Goal: Task Accomplishment & Management: Manage account settings

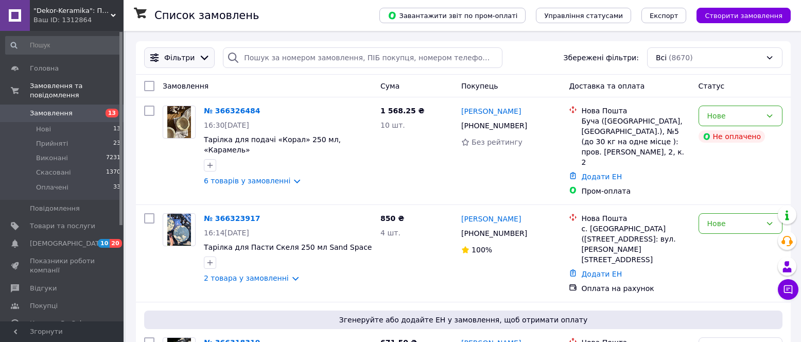
click at [201, 55] on icon at bounding box center [204, 57] width 11 height 11
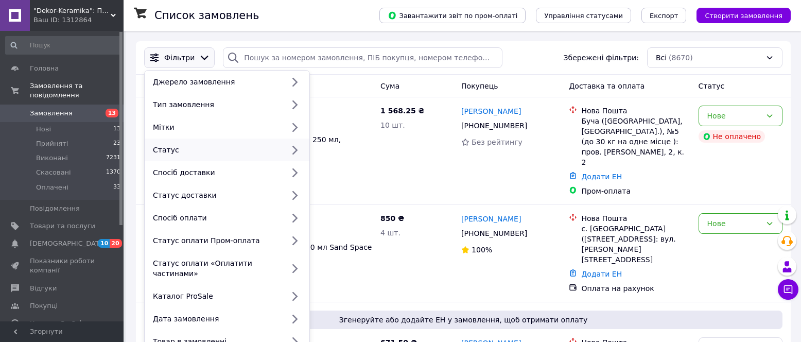
click at [189, 143] on div "Статус" at bounding box center [227, 149] width 165 height 23
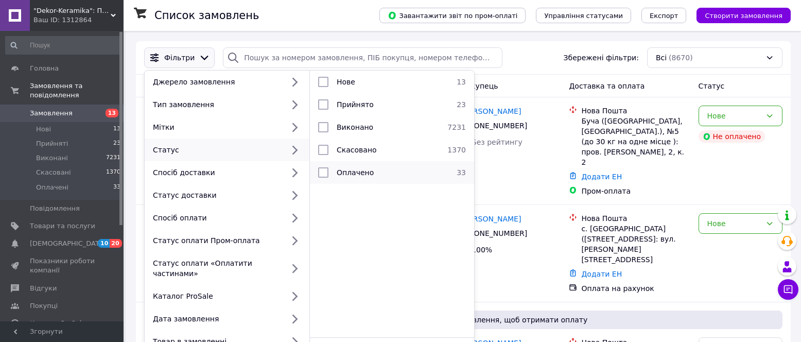
click at [365, 170] on span "Оплачено" at bounding box center [355, 172] width 37 height 8
checkbox input "true"
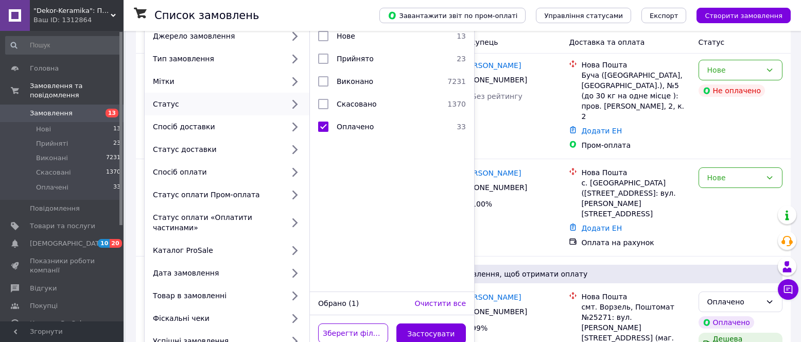
scroll to position [51, 0]
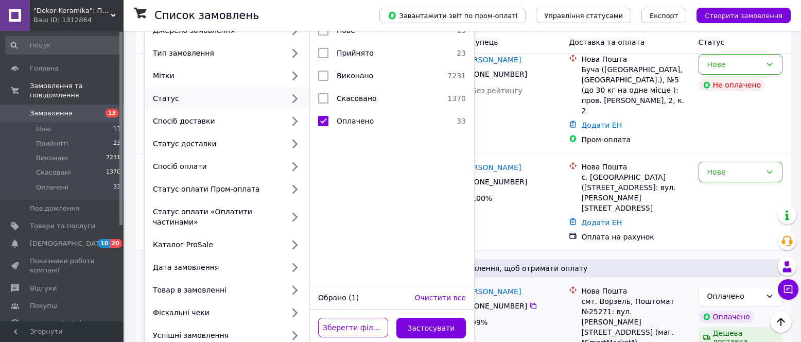
click at [412, 318] on button "Застосувати" at bounding box center [431, 328] width 70 height 21
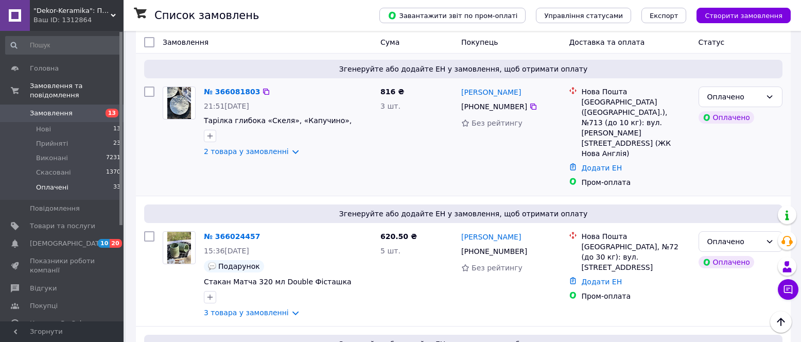
scroll to position [2139, 0]
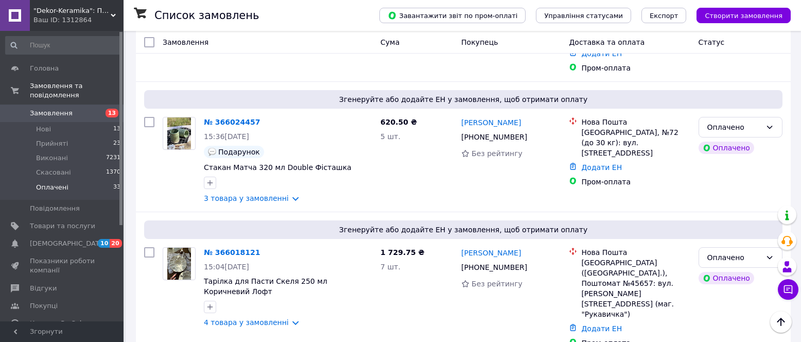
click at [292, 282] on li "по 50 позицій" at bounding box center [286, 279] width 75 height 19
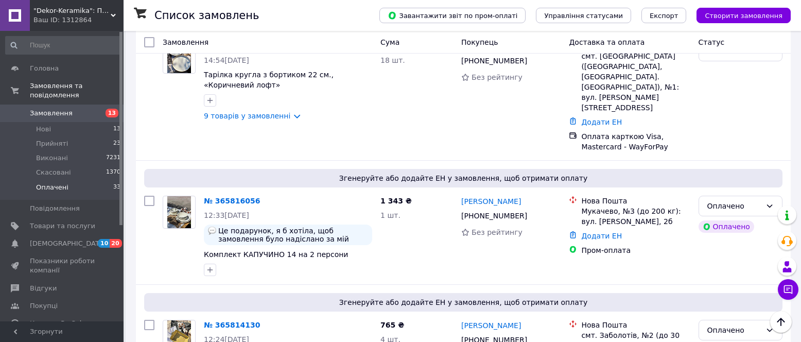
scroll to position [3658, 0]
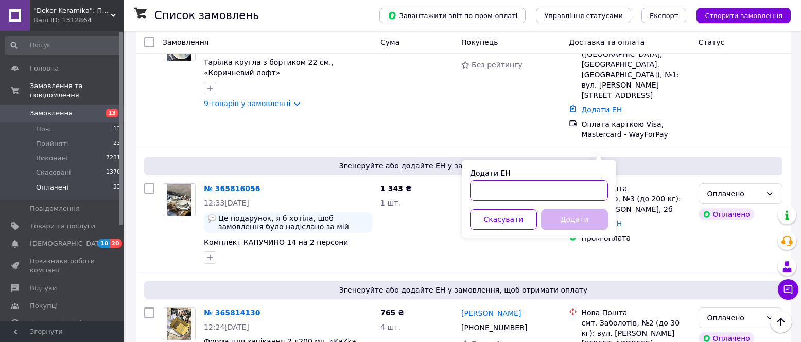
click at [561, 189] on input "Додати ЕН" at bounding box center [539, 190] width 138 height 21
paste input "20451252255254"
type input "20451252255254"
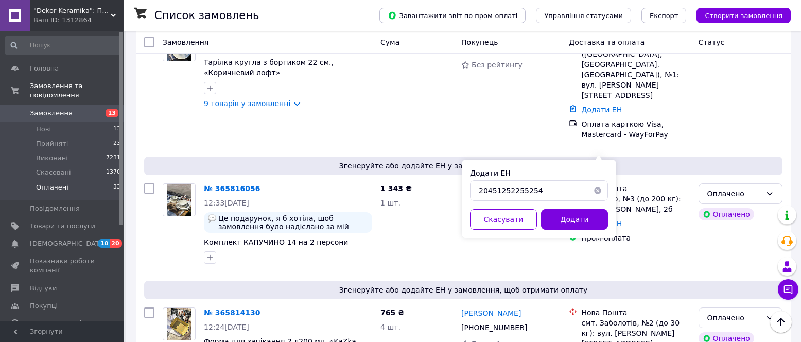
click at [568, 213] on button "Додати" at bounding box center [574, 219] width 67 height 21
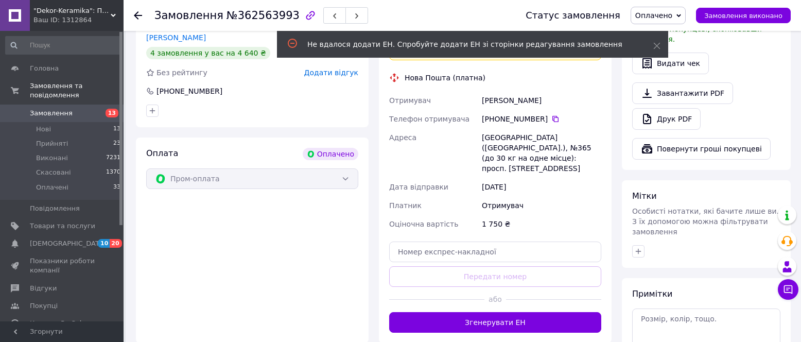
scroll to position [618, 0]
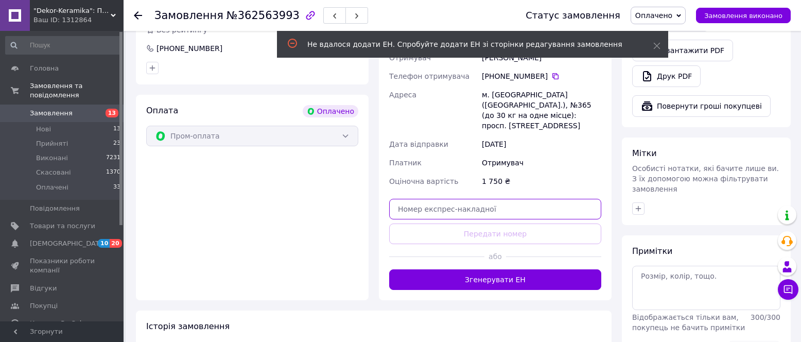
click at [474, 199] on input "text" at bounding box center [495, 209] width 212 height 21
paste input "20451252255254"
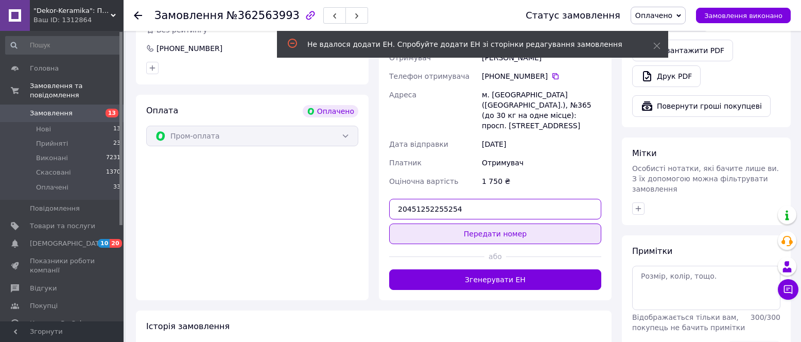
type input "20451252255254"
click at [494, 223] on button "Передати номер" at bounding box center [495, 233] width 212 height 21
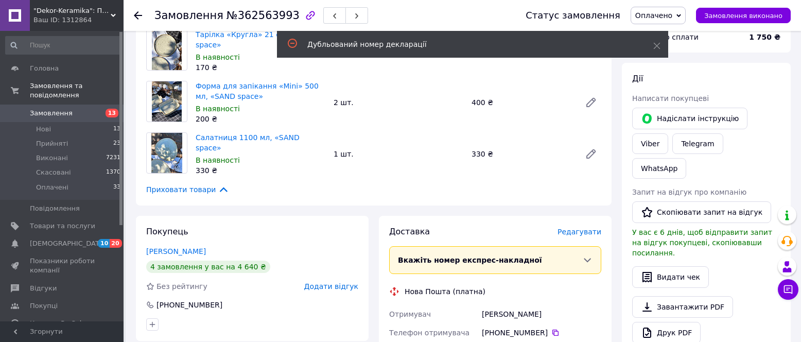
scroll to position [360, 0]
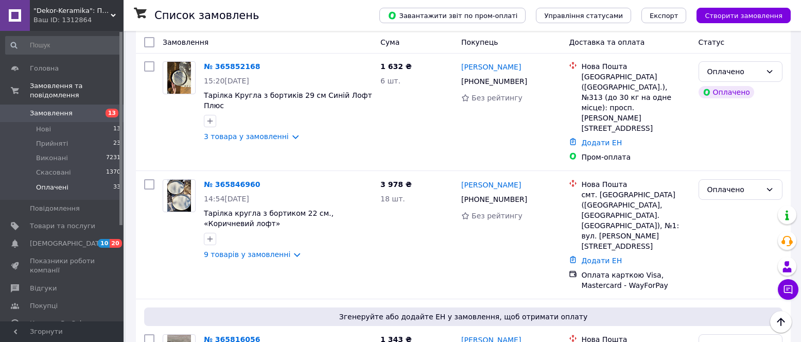
scroll to position [3504, 0]
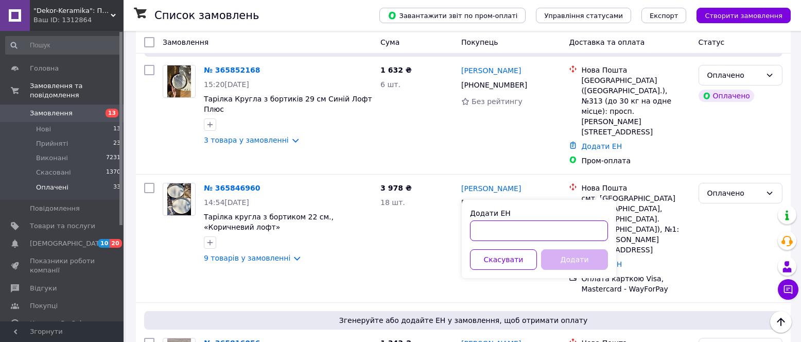
click at [565, 229] on input "Додати ЕН" at bounding box center [539, 230] width 138 height 21
paste input "20451264396086"
type input "20451264396086"
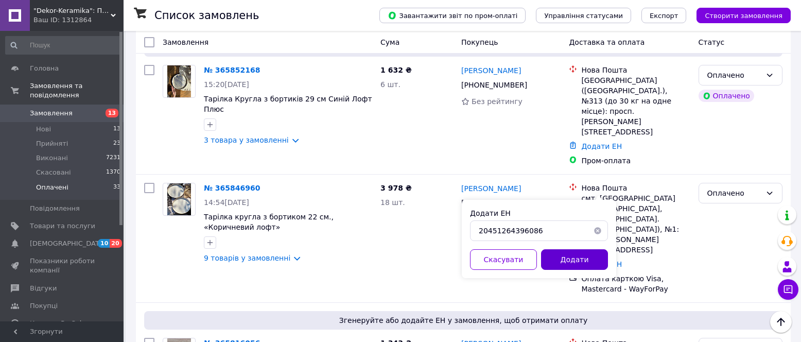
click at [566, 255] on button "Додати" at bounding box center [574, 259] width 67 height 21
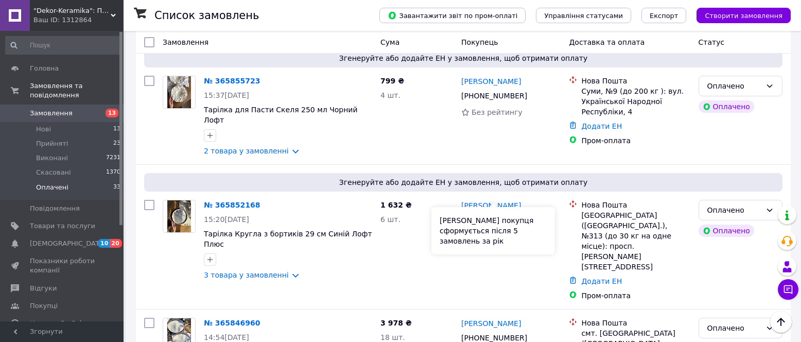
scroll to position [3350, 0]
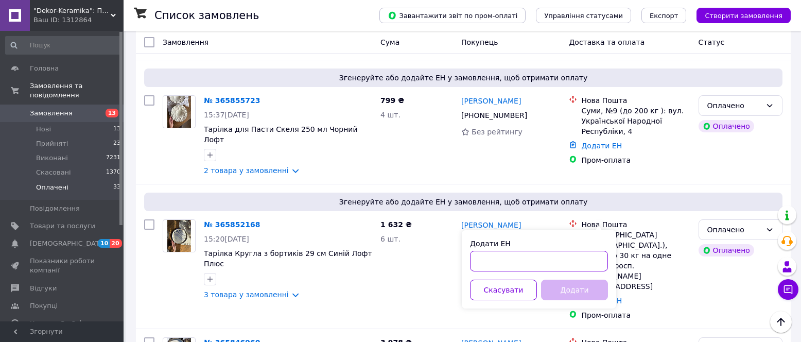
click at [557, 262] on input "Додати ЕН" at bounding box center [539, 261] width 138 height 21
paste input "20451268121036"
type input "20451268121036"
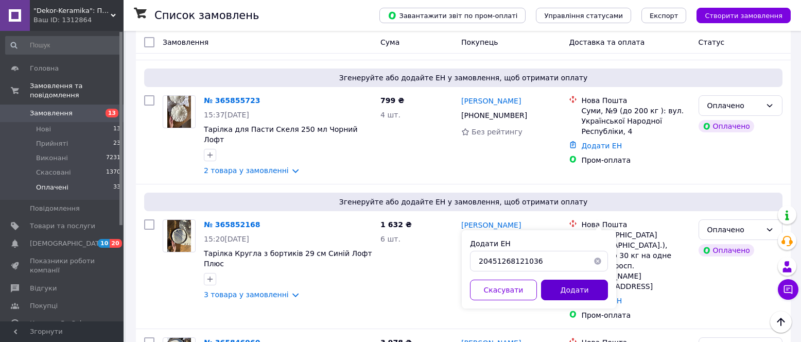
click at [564, 287] on button "Додати" at bounding box center [574, 290] width 67 height 21
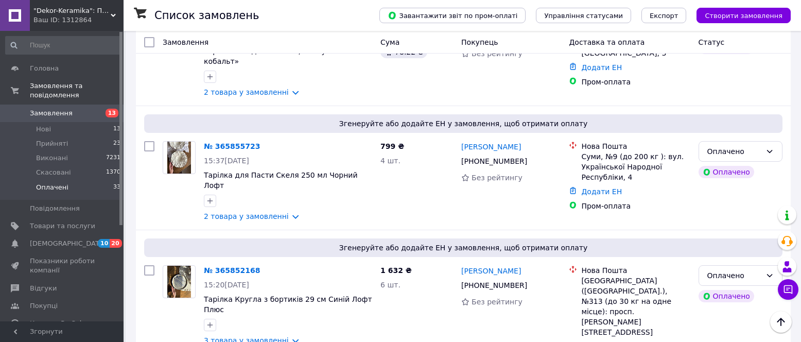
scroll to position [3298, 0]
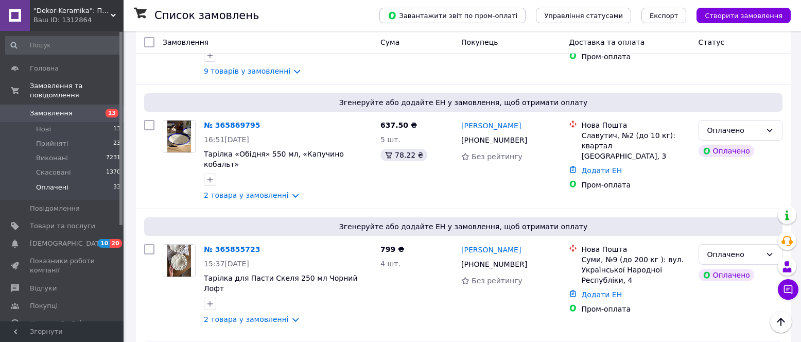
scroll to position [3195, 0]
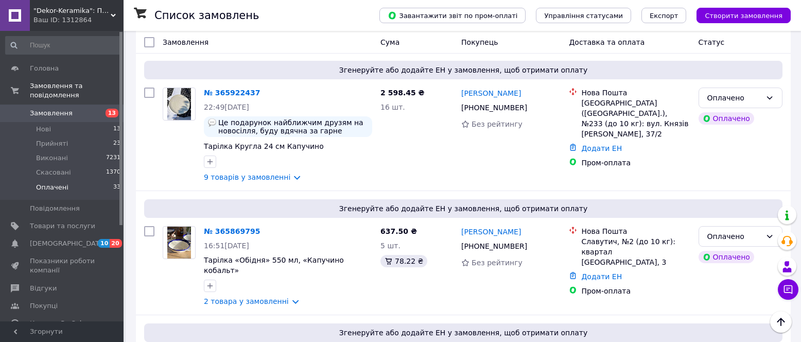
scroll to position [3092, 0]
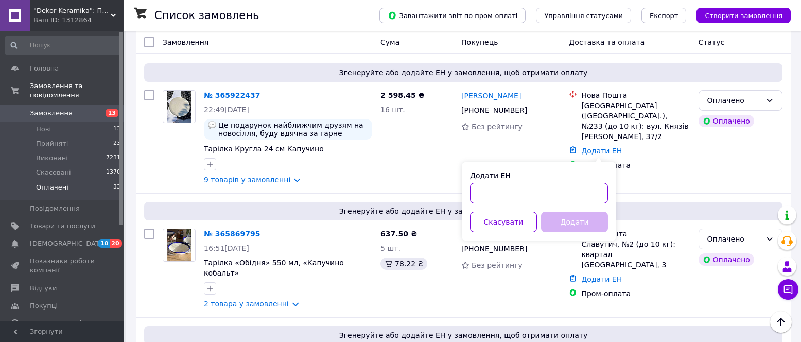
click at [511, 196] on input "Додати ЕН" at bounding box center [539, 193] width 138 height 21
paste input "20451268119921"
type input "20451268119921"
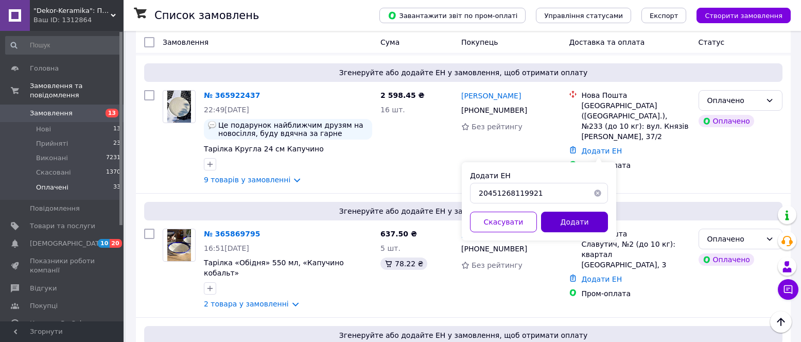
click at [575, 218] on button "Додати" at bounding box center [574, 222] width 67 height 21
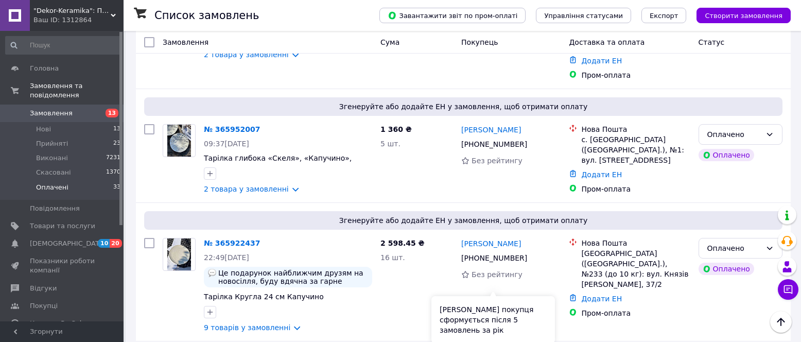
scroll to position [2938, 0]
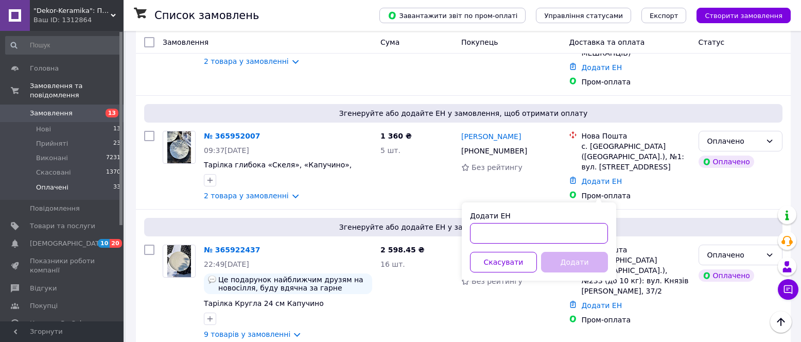
click at [528, 233] on input "Додати ЕН" at bounding box center [539, 233] width 138 height 21
paste input "20451268080627"
type input "20451268080627"
click at [551, 259] on button "Додати" at bounding box center [574, 262] width 67 height 21
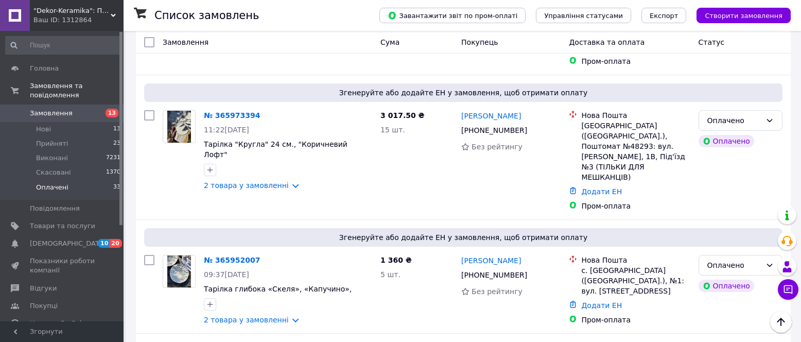
scroll to position [2783, 0]
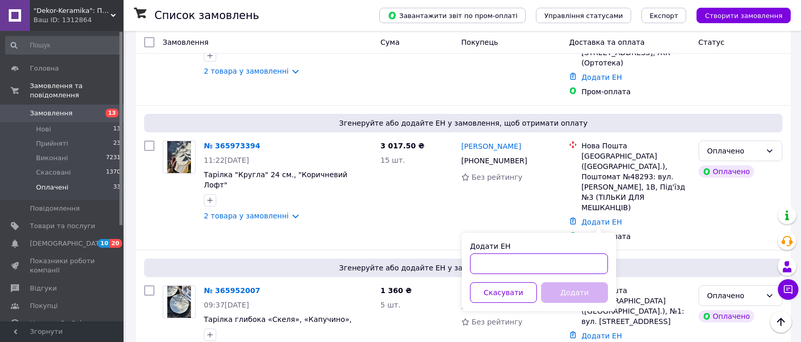
click at [566, 265] on input "Додати ЕН" at bounding box center [539, 263] width 138 height 21
paste input "20451268118087"
type input "20451268118087"
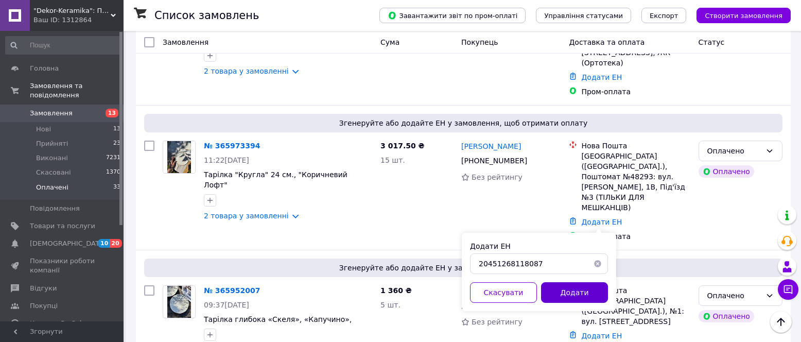
click at [580, 295] on button "Додати" at bounding box center [574, 292] width 67 height 21
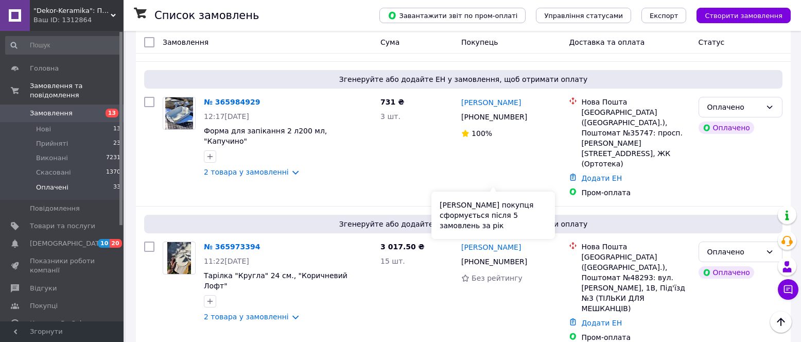
scroll to position [2680, 0]
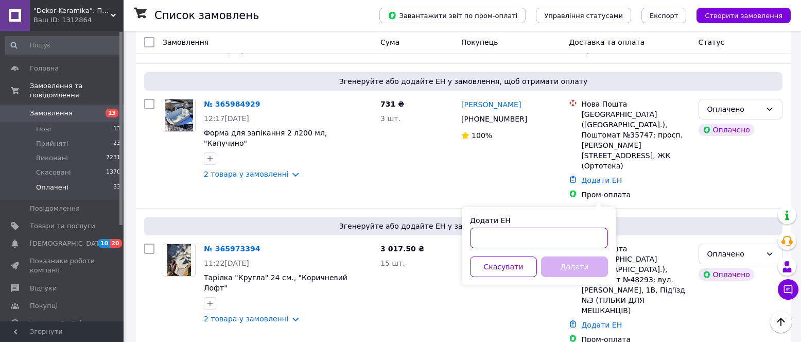
click at [554, 237] on input "Додати ЕН" at bounding box center [539, 238] width 138 height 21
paste input "20451268068256"
type input "20451268068256"
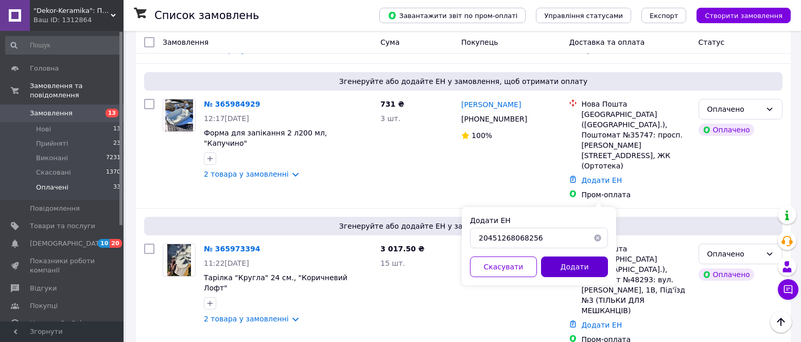
click at [578, 265] on button "Додати" at bounding box center [574, 266] width 67 height 21
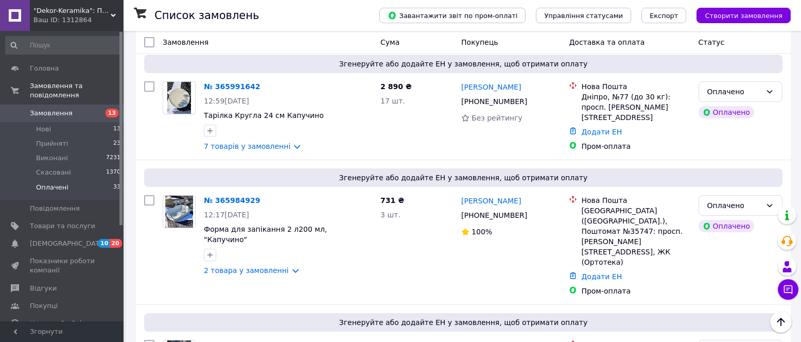
scroll to position [2577, 0]
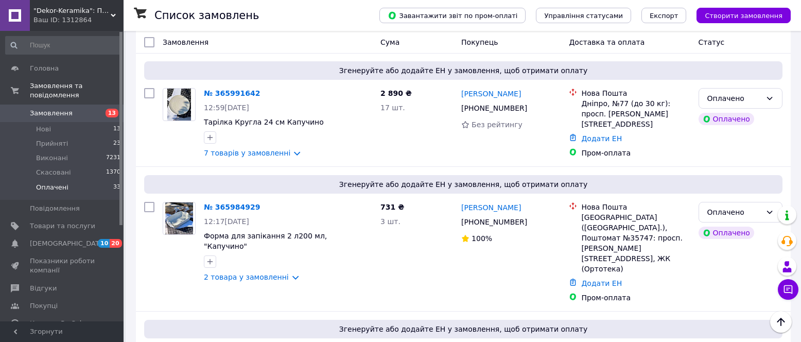
drag, startPoint x: 528, startPoint y: 154, endPoint x: 494, endPoint y: 132, distance: 39.8
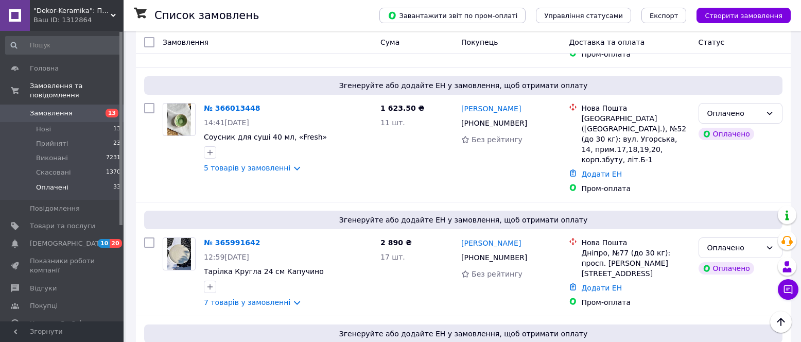
scroll to position [2423, 0]
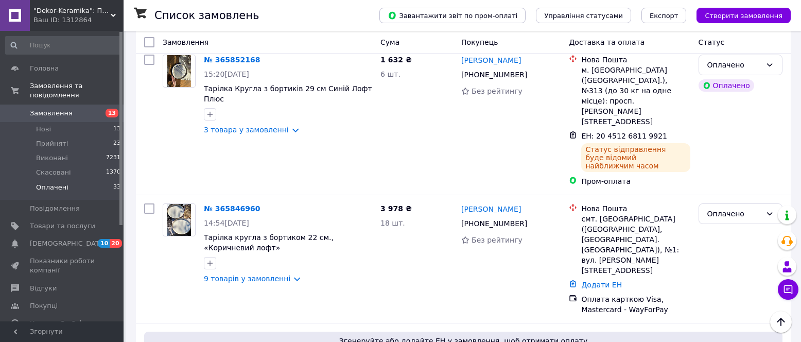
scroll to position [3710, 0]
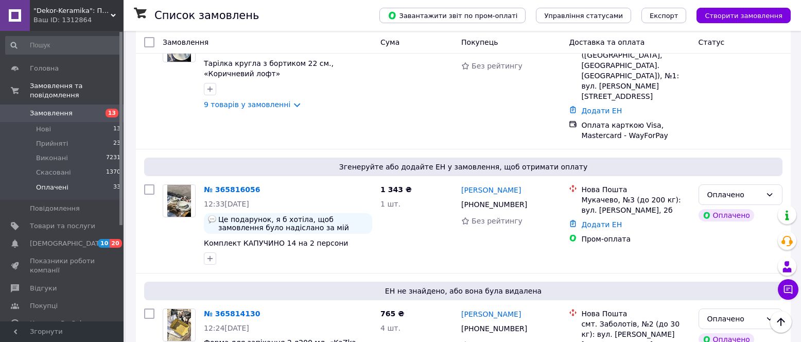
scroll to position [3750, 0]
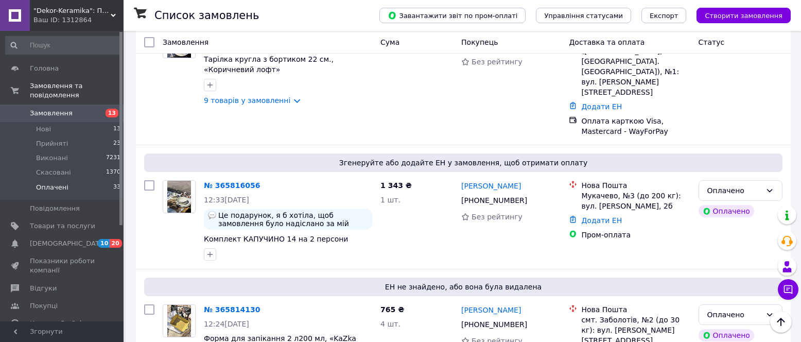
drag, startPoint x: 527, startPoint y: 233, endPoint x: 476, endPoint y: 224, distance: 51.2
